Goal: Communication & Community: Ask a question

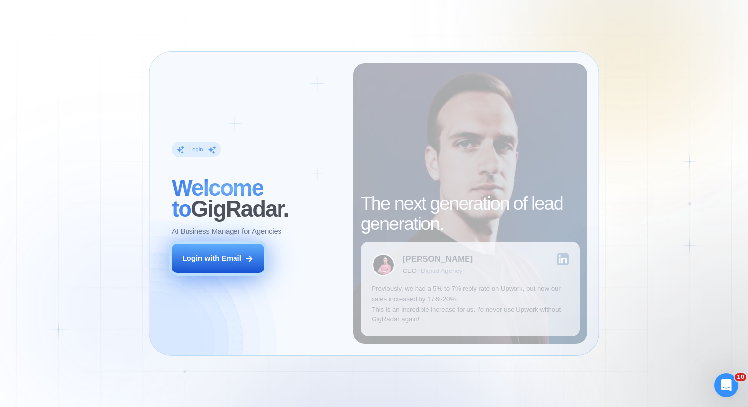
click at [232, 265] on button "Login with Email" at bounding box center [218, 258] width 92 height 29
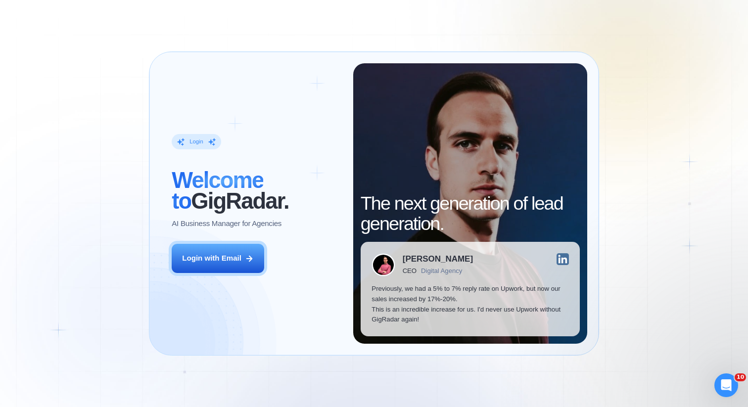
click at [664, 167] on div "Login ‍ Welcome to GigRadar. AI Business Manager for Agencies Login with Email …" at bounding box center [374, 203] width 748 height 407
click at [648, 72] on div "Login ‍ Welcome to GigRadar. AI Business Manager for Agencies Login with Email …" at bounding box center [374, 203] width 748 height 407
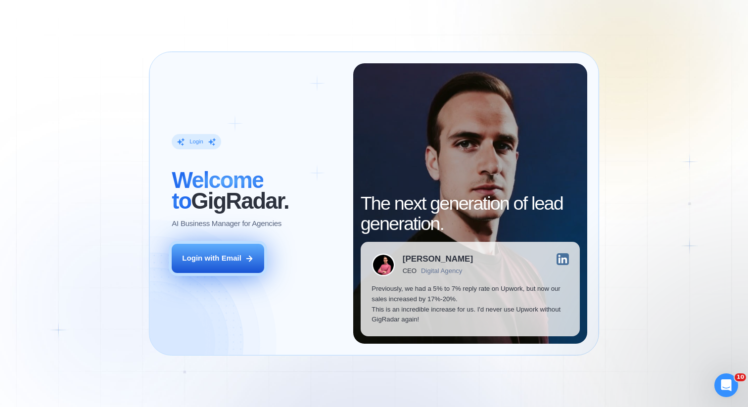
click at [213, 258] on div "Login with Email" at bounding box center [211, 258] width 59 height 10
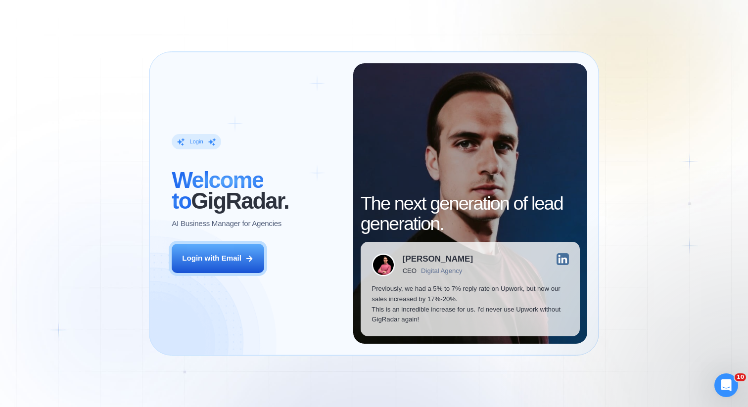
click at [669, 93] on div "Login ‍ Welcome to GigRadar. AI Business Manager for Agencies Login with Email …" at bounding box center [374, 203] width 748 height 407
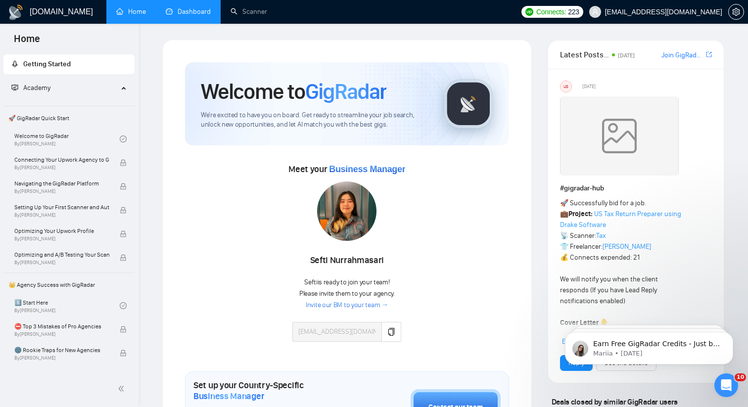
click at [194, 10] on link "Dashboard" at bounding box center [188, 11] width 45 height 8
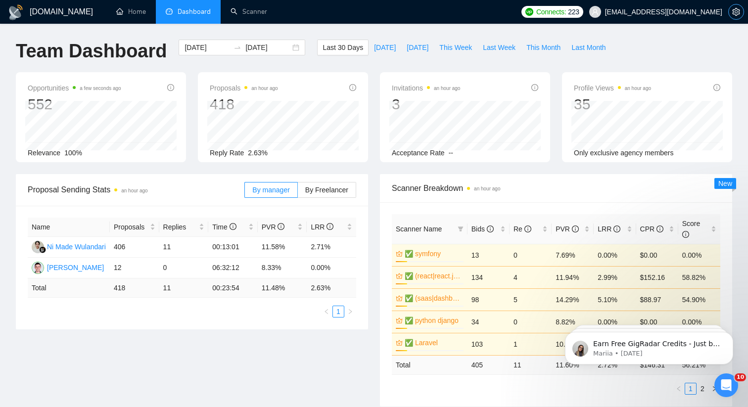
click at [733, 11] on icon "setting" at bounding box center [736, 12] width 8 height 8
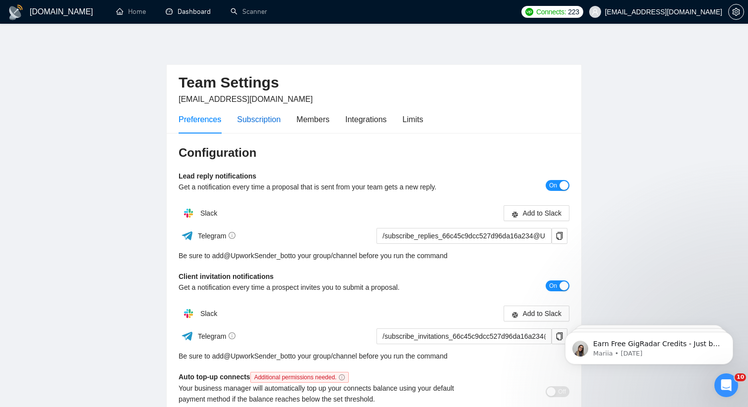
click at [262, 113] on div "Subscription" at bounding box center [259, 119] width 44 height 12
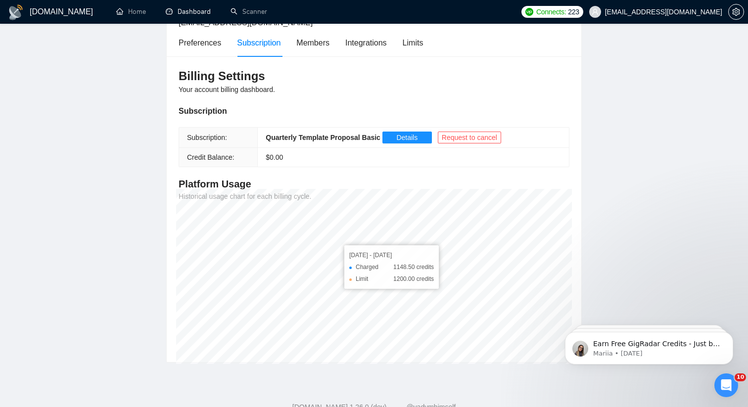
scroll to position [78, 0]
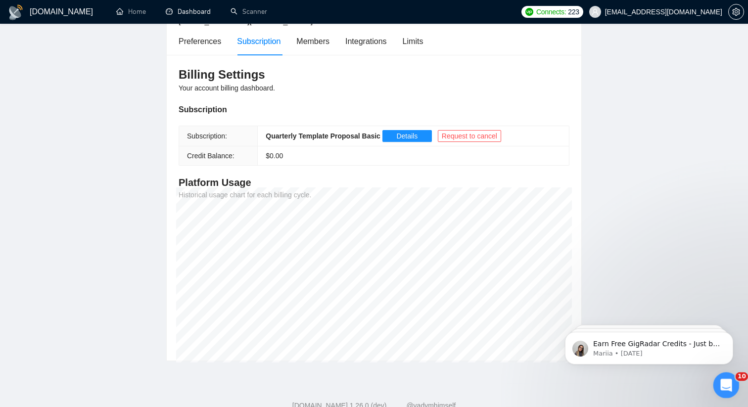
click at [720, 387] on icon "Open Intercom Messenger" at bounding box center [724, 384] width 16 height 16
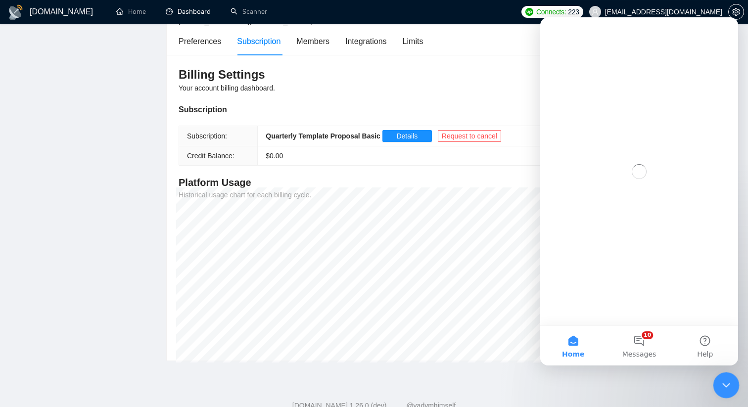
scroll to position [0, 0]
click at [642, 346] on button "10 Messages" at bounding box center [639, 346] width 66 height 40
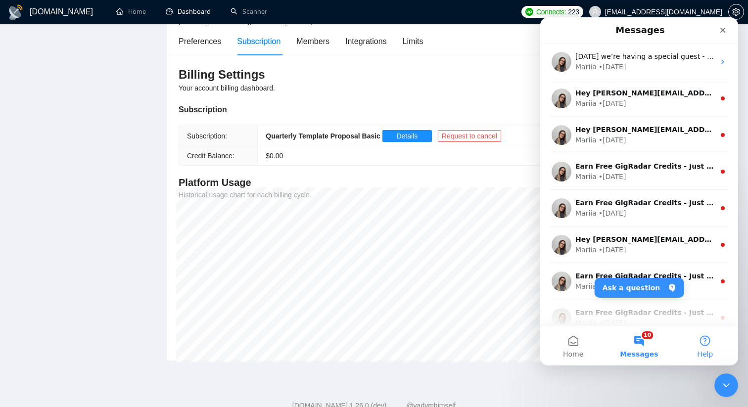
click at [713, 347] on button "Help" at bounding box center [705, 346] width 66 height 40
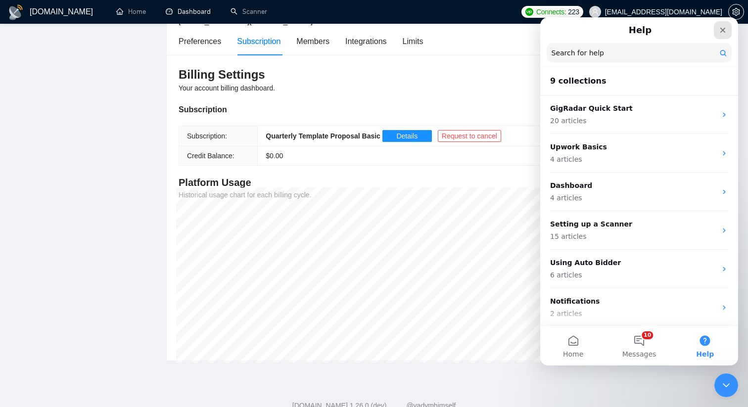
click at [719, 26] on icon "Close" at bounding box center [722, 30] width 8 height 8
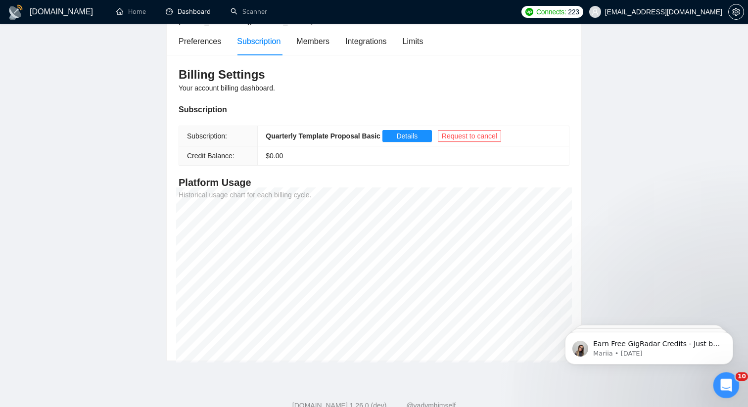
click at [722, 381] on icon "Open Intercom Messenger" at bounding box center [724, 384] width 16 height 16
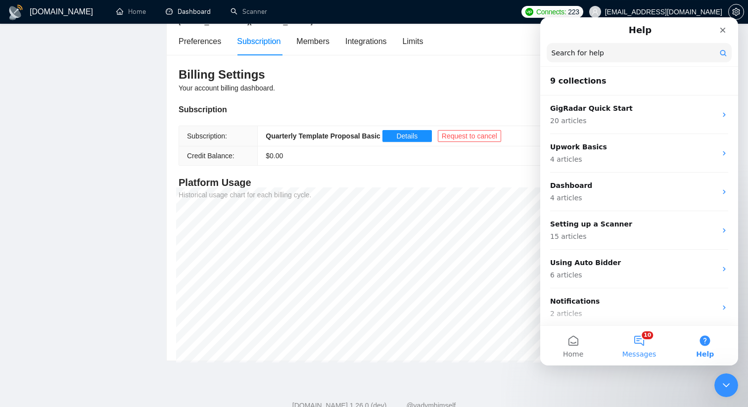
click at [621, 343] on button "10 Messages" at bounding box center [639, 346] width 66 height 40
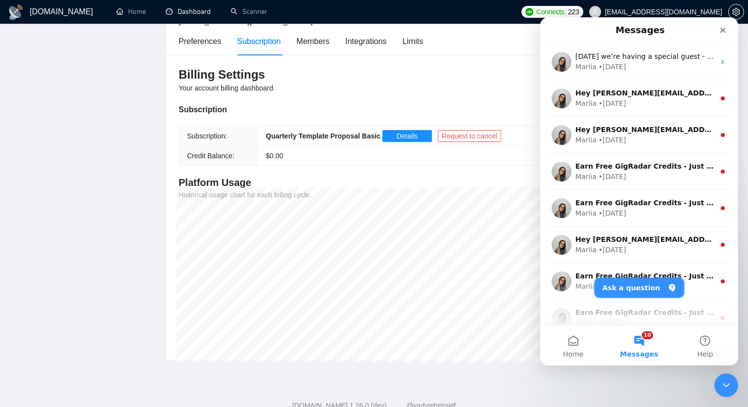
click at [641, 286] on button "Ask a question" at bounding box center [638, 288] width 89 height 20
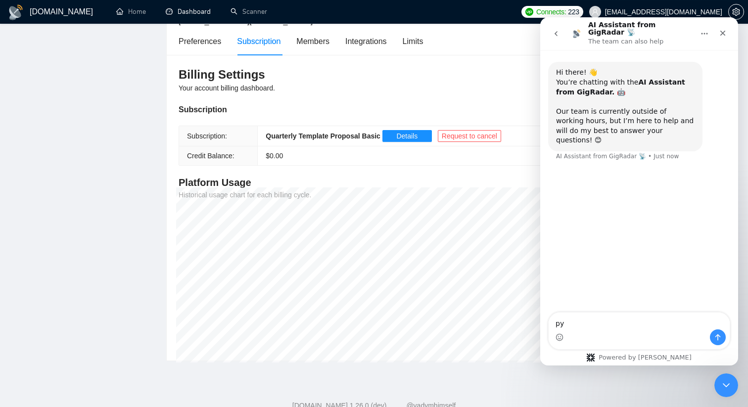
type textarea "р"
type textarea "Hello! when my"
click at [137, 145] on main "Team Settings [EMAIL_ADDRESS][DOMAIN_NAME] Preferences Subscription Members Int…" at bounding box center [374, 161] width 716 height 400
click at [724, 29] on icon "Close" at bounding box center [722, 33] width 8 height 8
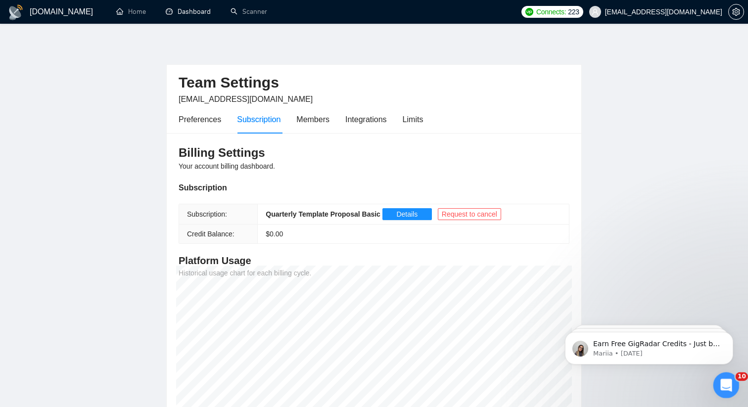
click at [720, 380] on icon "Open Intercom Messenger" at bounding box center [724, 384] width 16 height 16
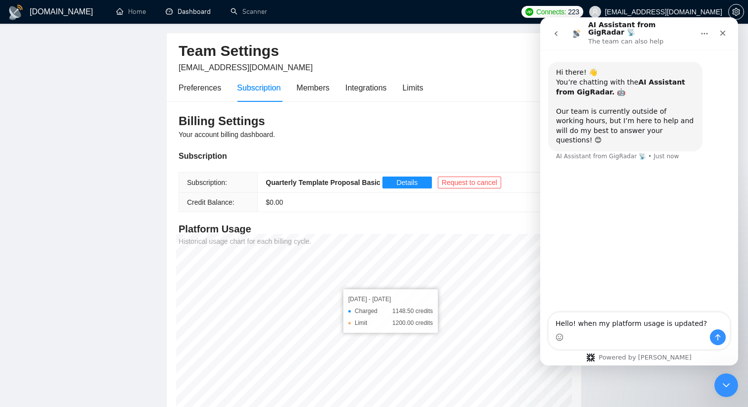
scroll to position [43, 0]
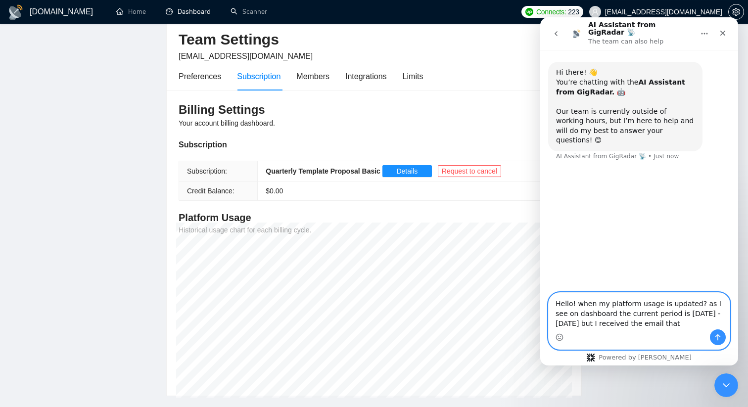
click at [647, 321] on textarea "Hello! when my platform usage is updated? as I see on dashboard the current per…" at bounding box center [638, 311] width 181 height 37
paste textarea "If you exceed your subscription limit of $1200 before [DATE], you will be charg…"
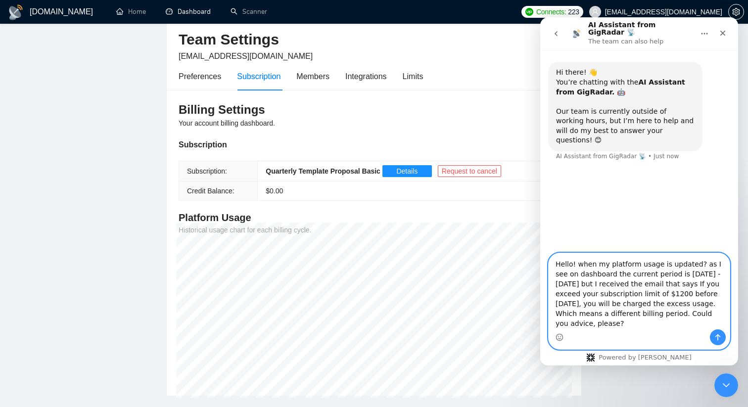
type textarea "Hello! when my platform usage is updated? as I see on dashboard the current per…"
click at [718, 339] on icon "Send a message…" at bounding box center [718, 337] width 8 height 8
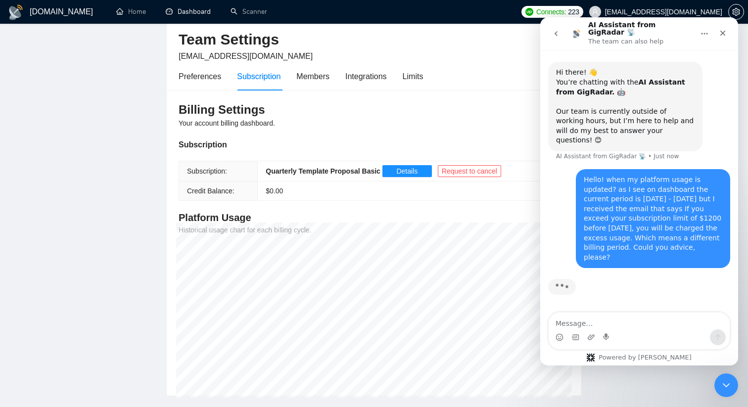
click at [634, 200] on div "Hello! when my platform usage is updated? as I see on dashboard the current per…" at bounding box center [652, 218] width 138 height 87
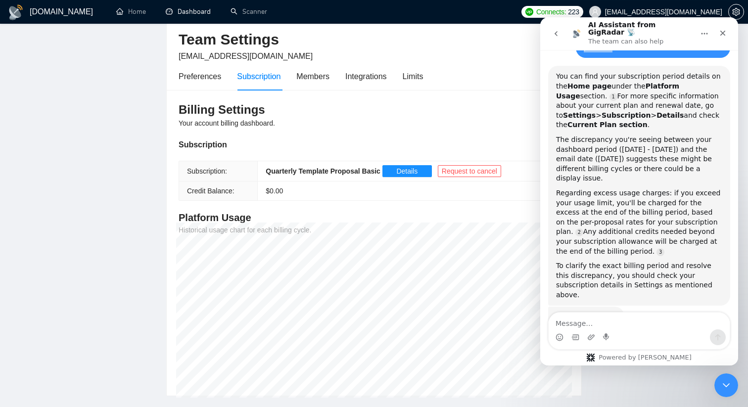
scroll to position [202, 0]
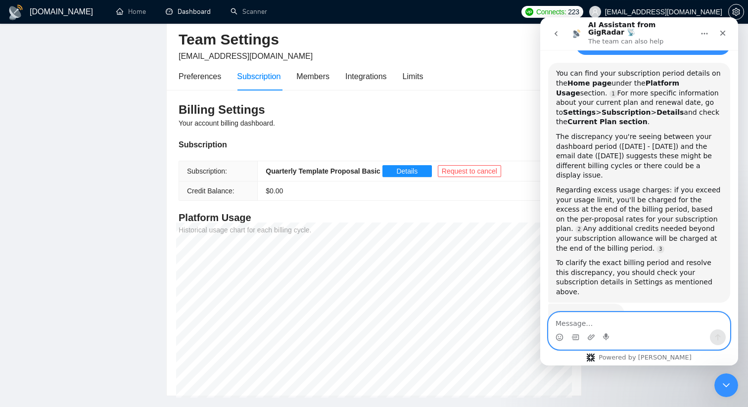
click at [615, 327] on textarea "Message…" at bounding box center [638, 321] width 181 height 17
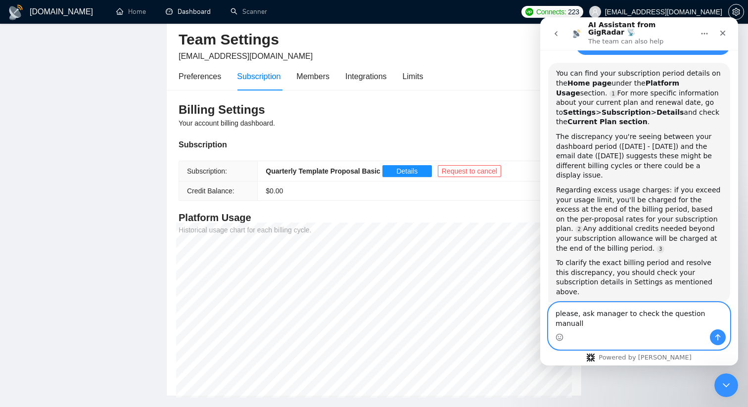
type textarea "please, ask manager to check the question manually"
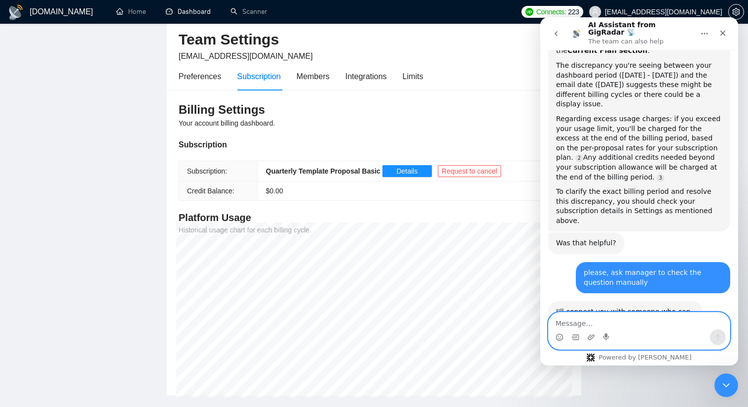
scroll to position [299, 0]
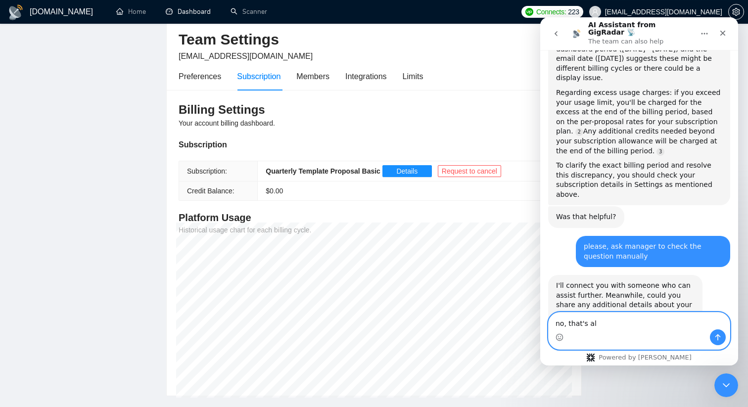
type textarea "no, that's all"
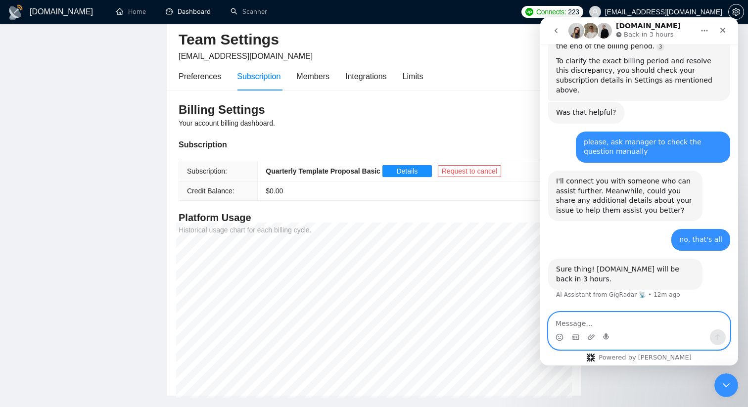
scroll to position [396, 0]
